Goal: Information Seeking & Learning: Learn about a topic

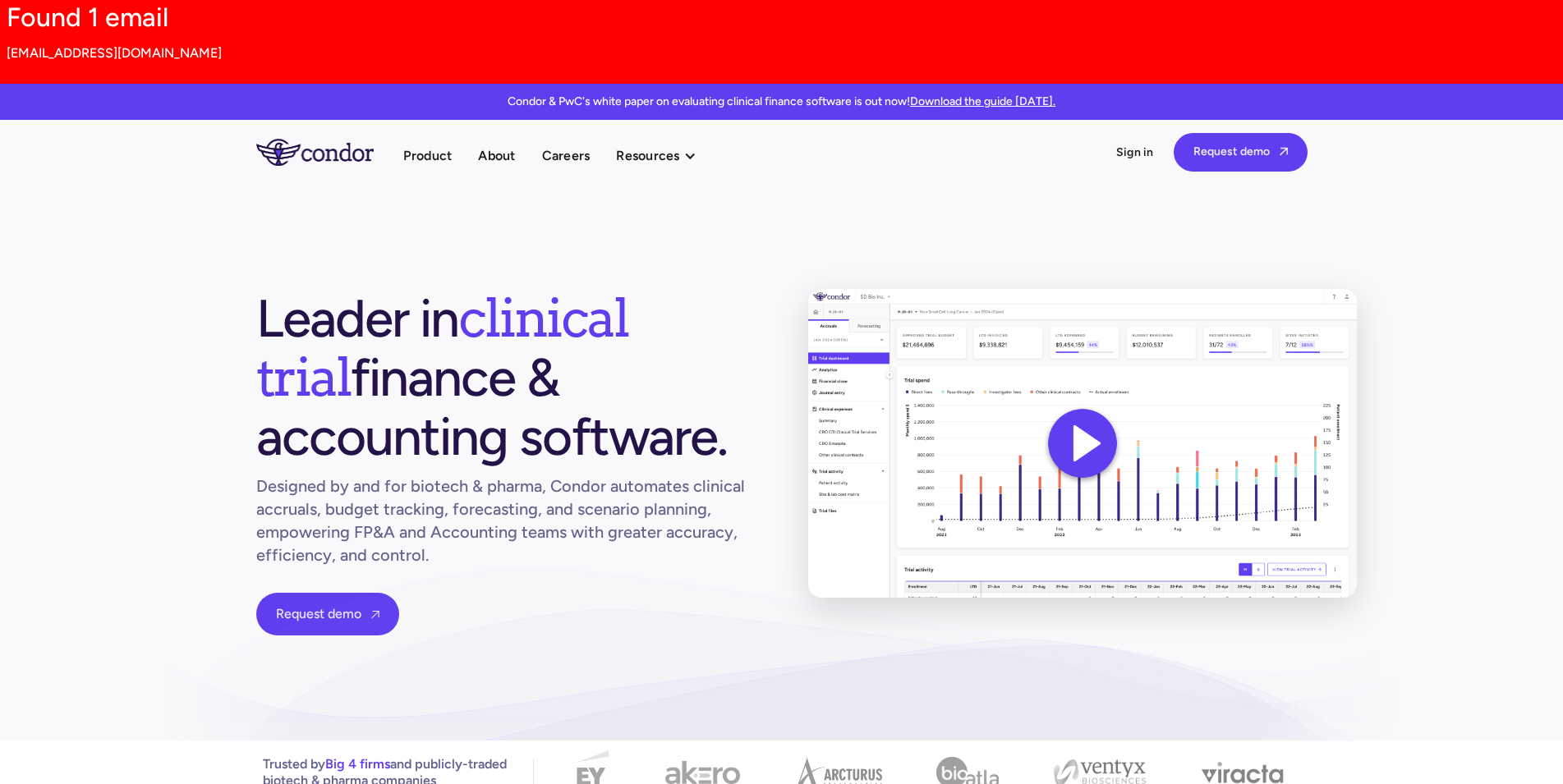
click at [662, 231] on section "Leader in clinical trial finance & accounting software. Designed by and for bio…" at bounding box center [782, 462] width 1563 height 557
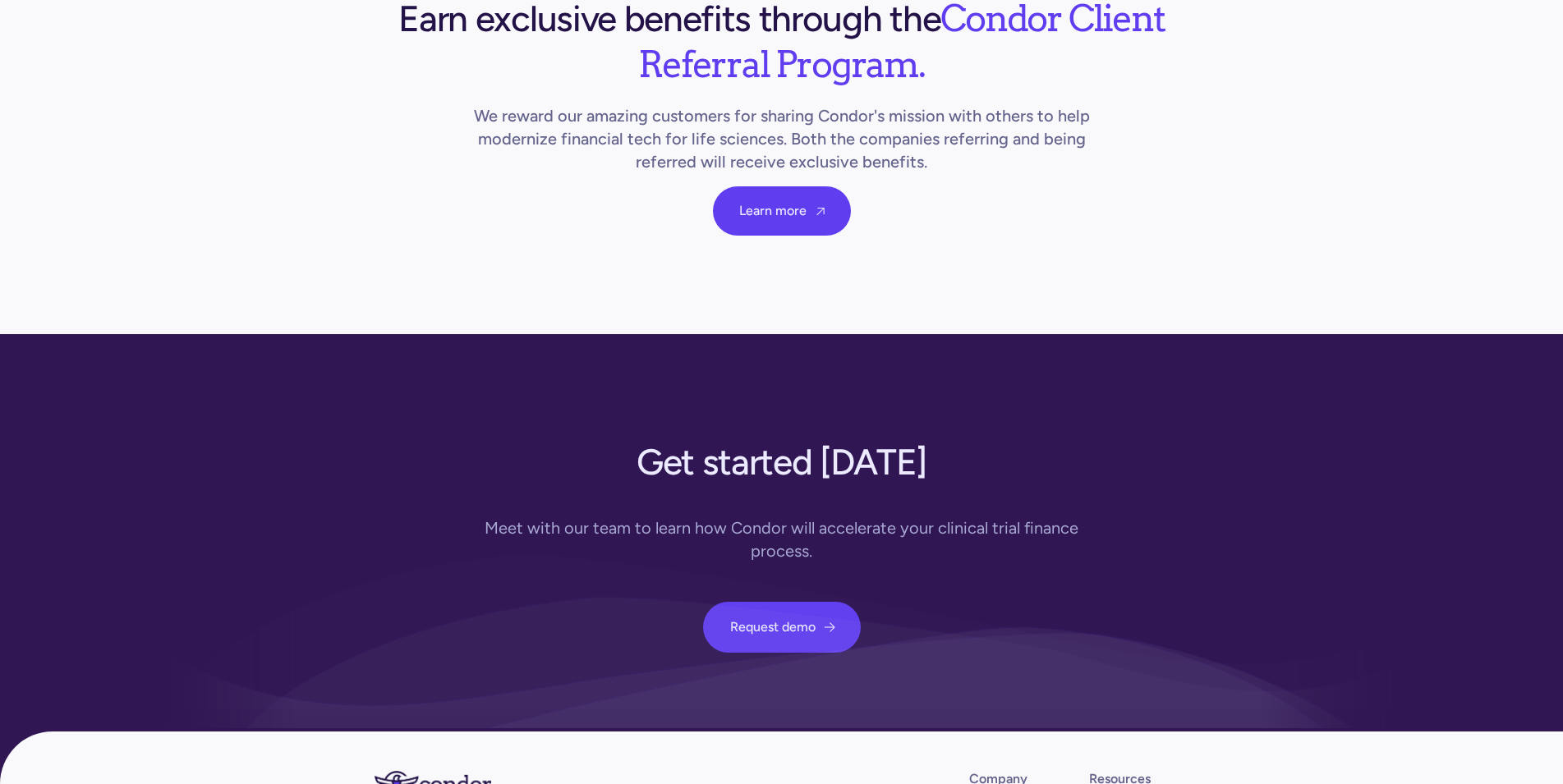
scroll to position [6008, 0]
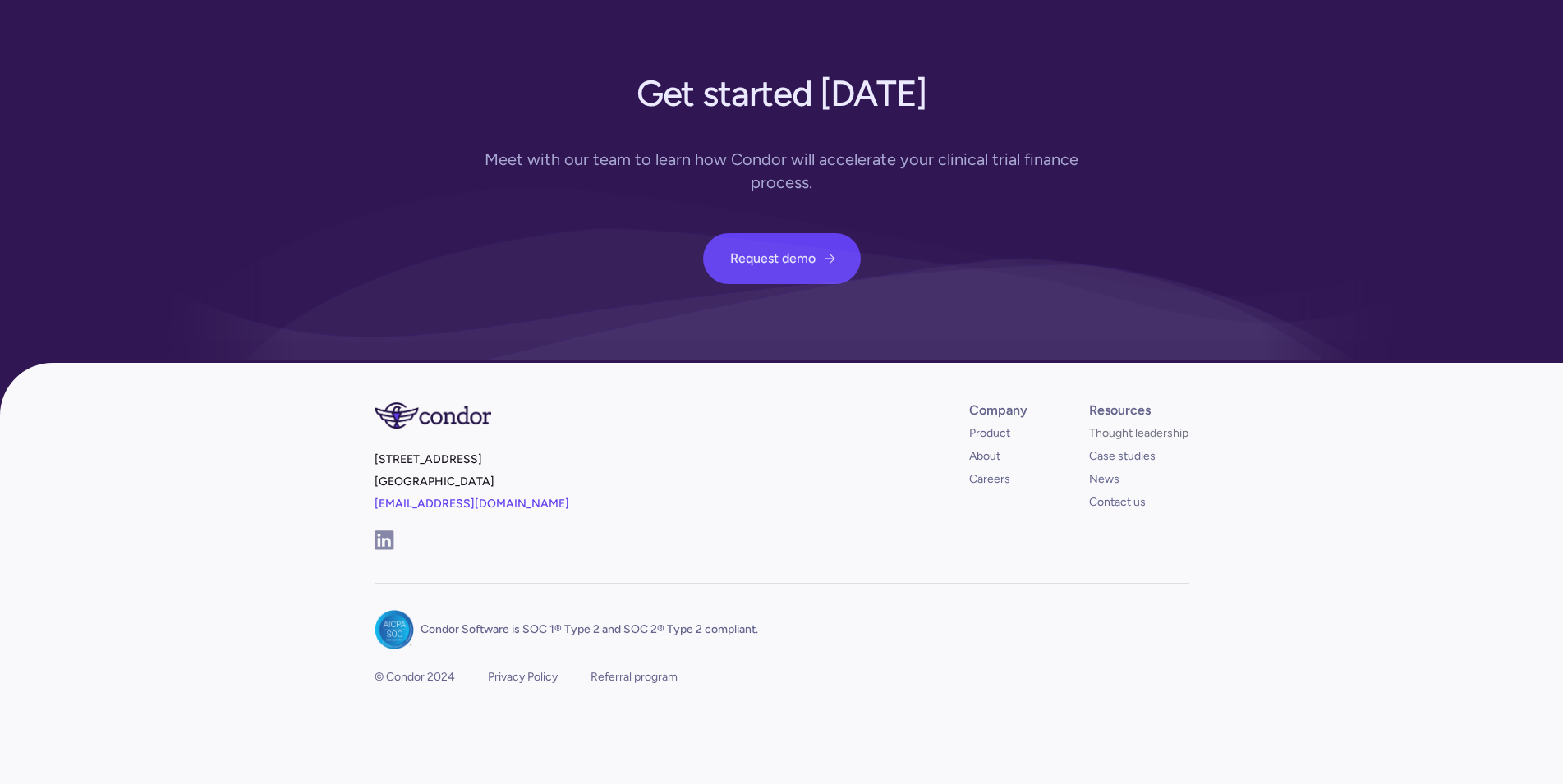
click at [1137, 432] on link "Thought leadership" at bounding box center [1139, 433] width 100 height 16
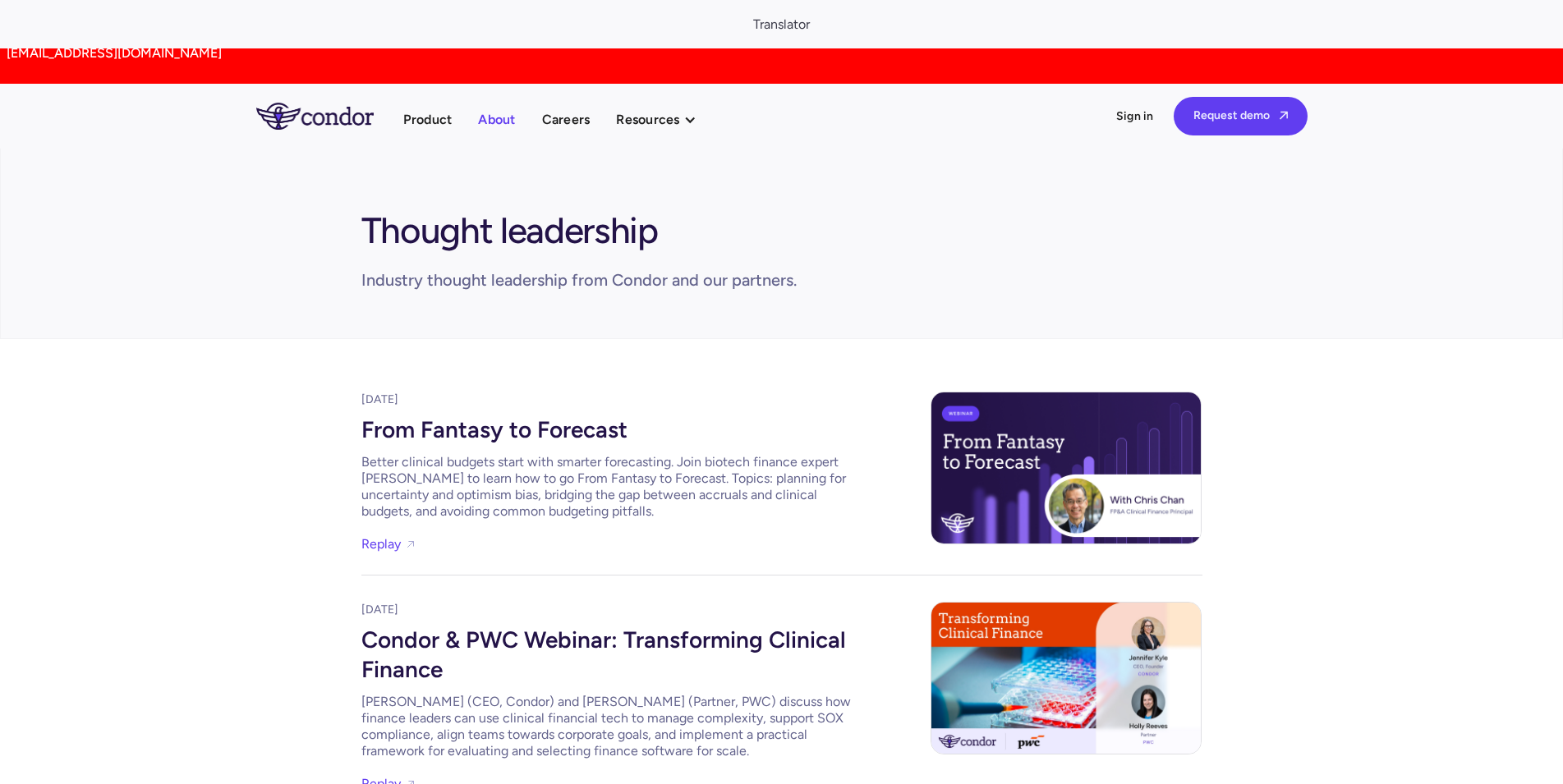
click at [504, 121] on link "About" at bounding box center [496, 120] width 37 height 23
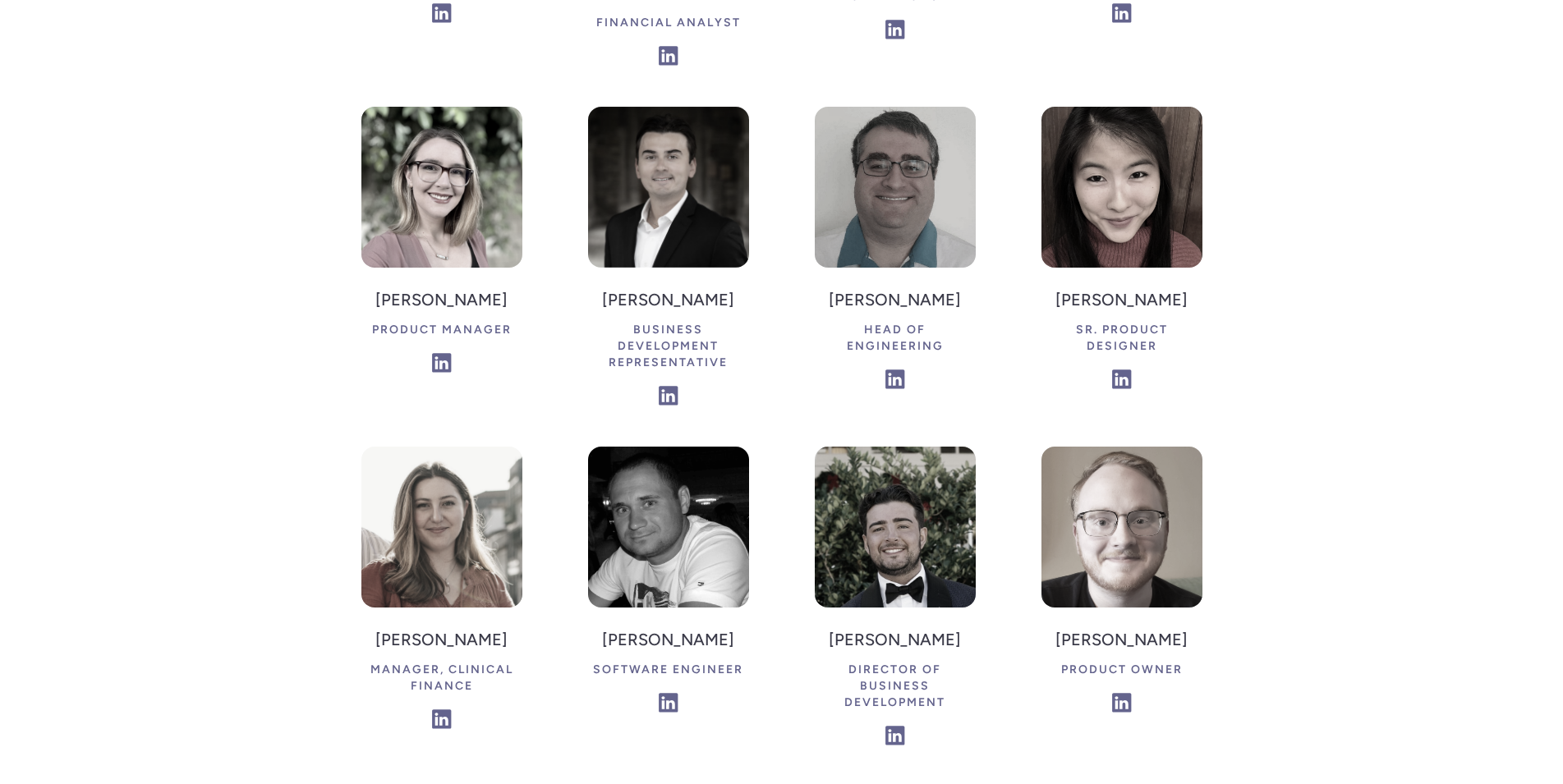
scroll to position [2597, 0]
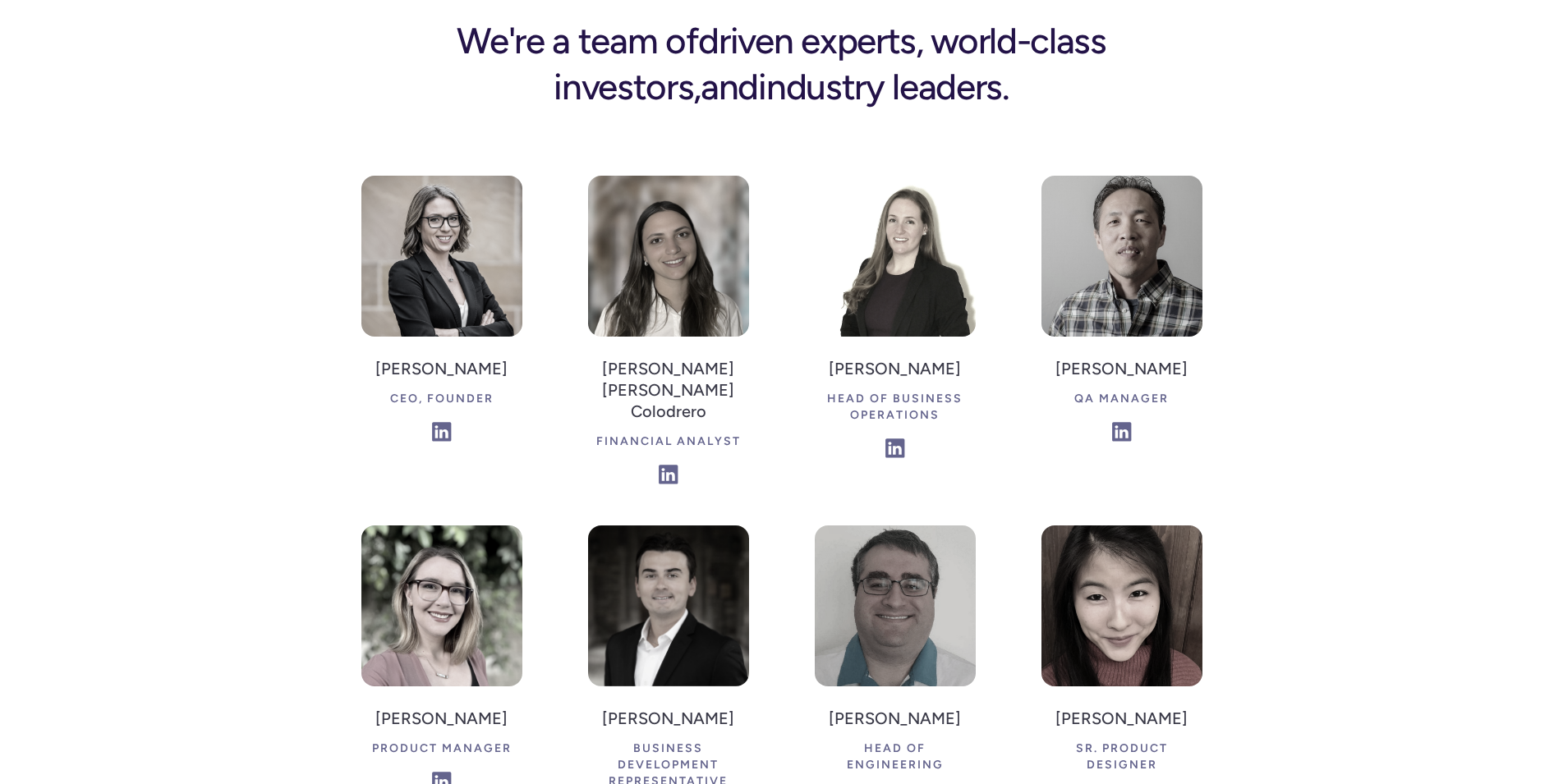
click at [369, 337] on div "Jennifer Kyle CEO, Founder" at bounding box center [442, 393] width 161 height 113
